Goal: Find specific page/section: Find specific page/section

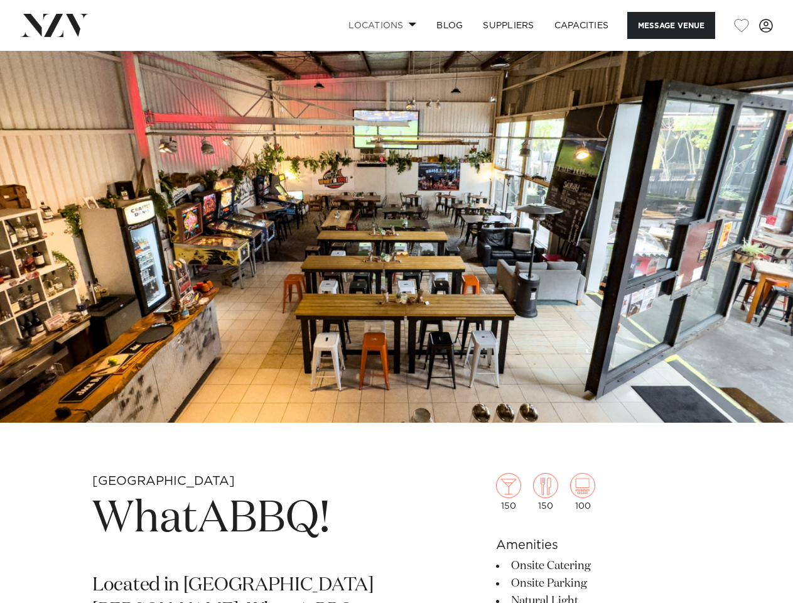
click at [380, 25] on link "Locations" at bounding box center [383, 25] width 88 height 27
click at [671, 25] on button "Message Venue" at bounding box center [671, 25] width 88 height 27
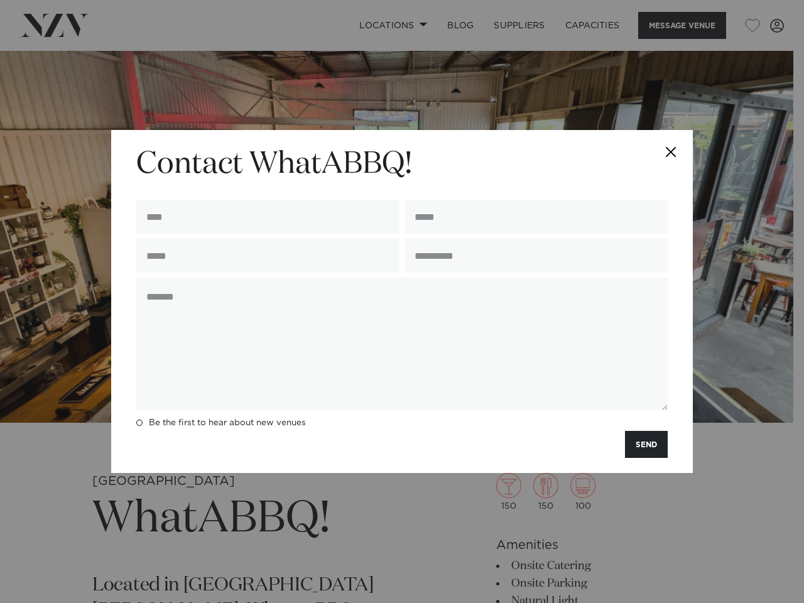
click at [742, 26] on div "**********" at bounding box center [402, 301] width 804 height 603
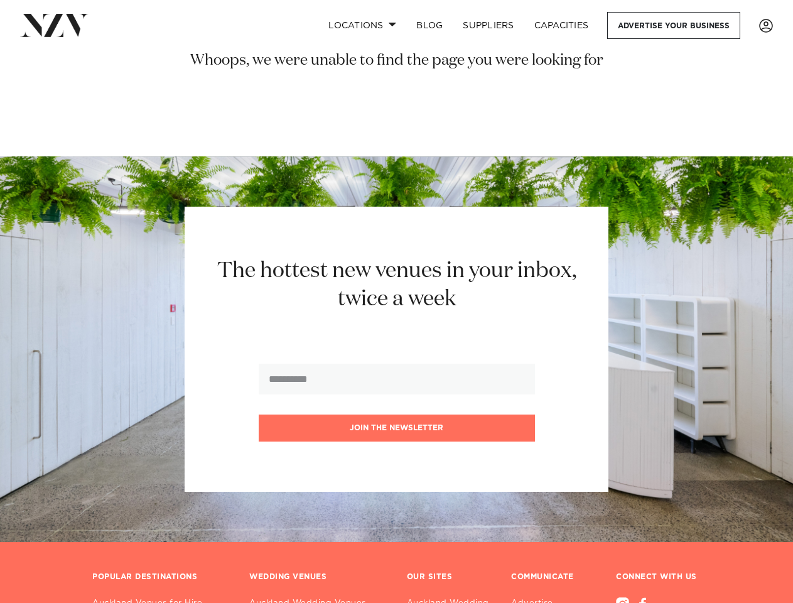
click at [396, 301] on h2 "The hottest new venues in your inbox, twice a week" at bounding box center [397, 285] width 390 height 57
click at [362, 25] on link "Locations" at bounding box center [362, 25] width 88 height 27
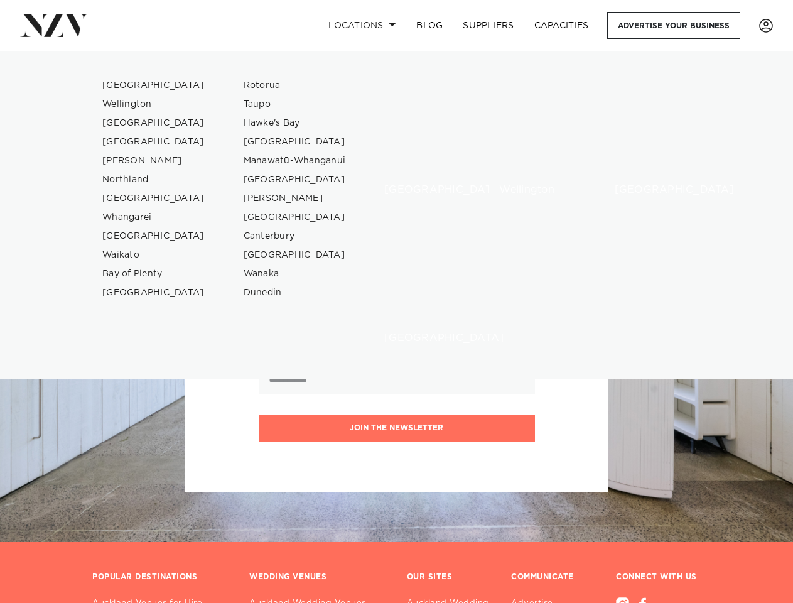
click at [397, 429] on button "Join the newsletter" at bounding box center [397, 428] width 276 height 27
